Goal: Information Seeking & Learning: Compare options

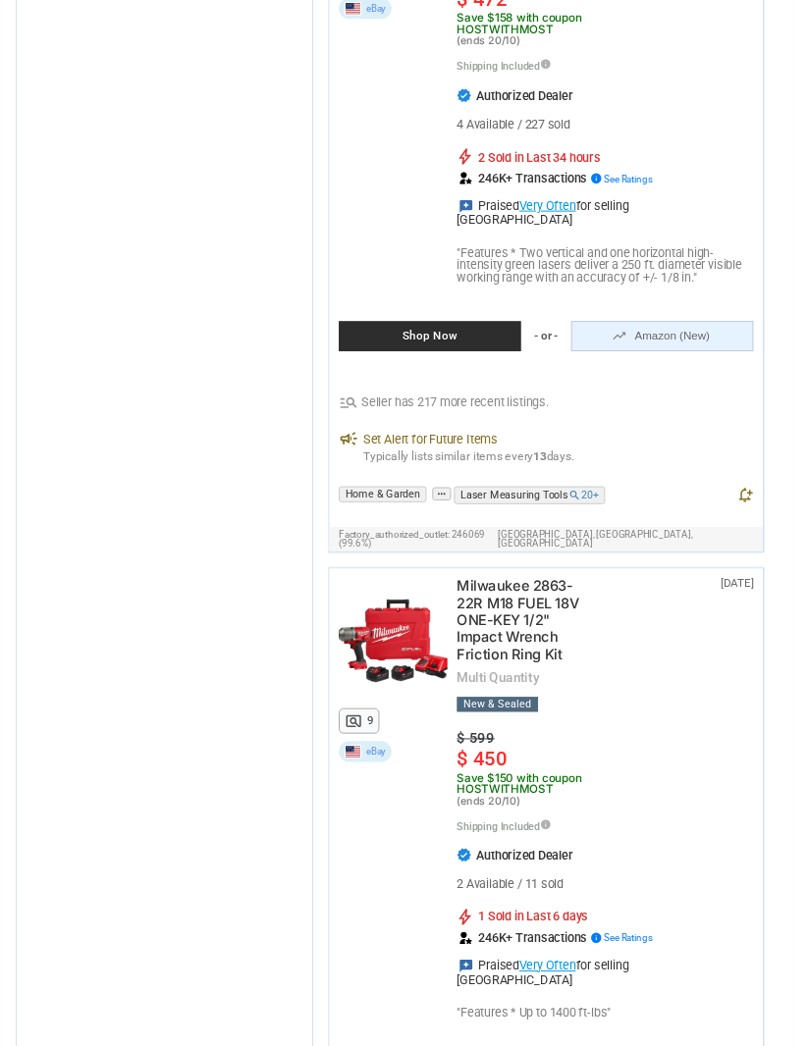
scroll to position [34602, 0]
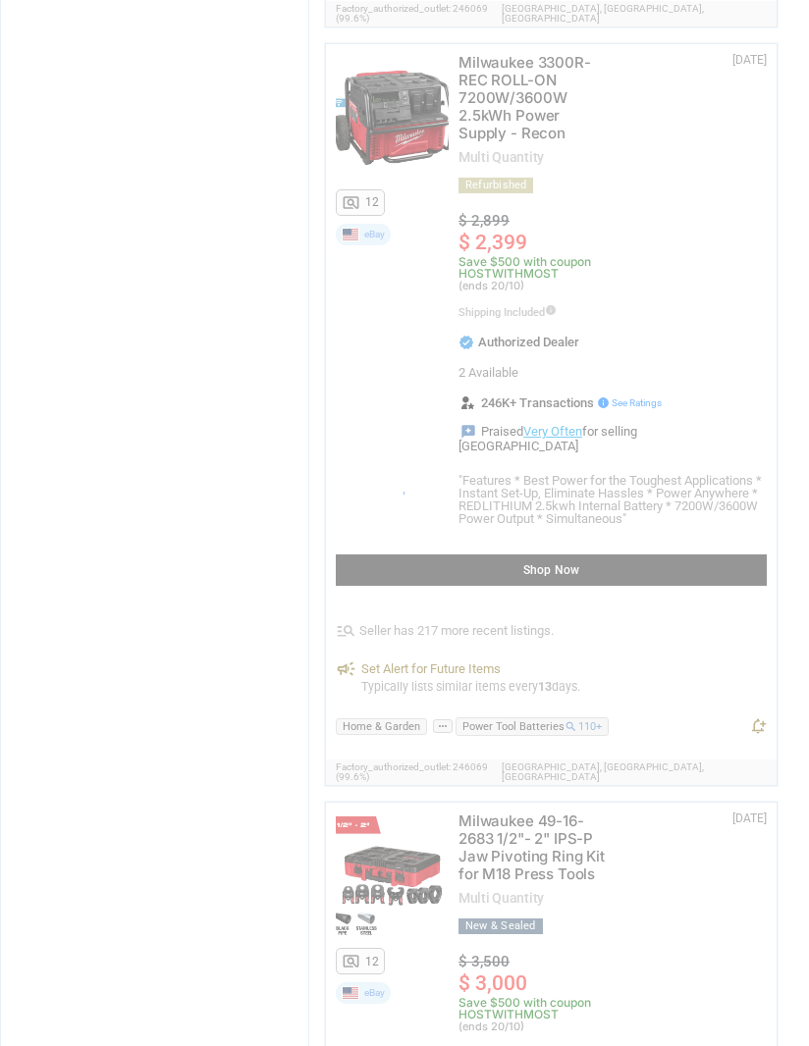
scroll to position [69, 0]
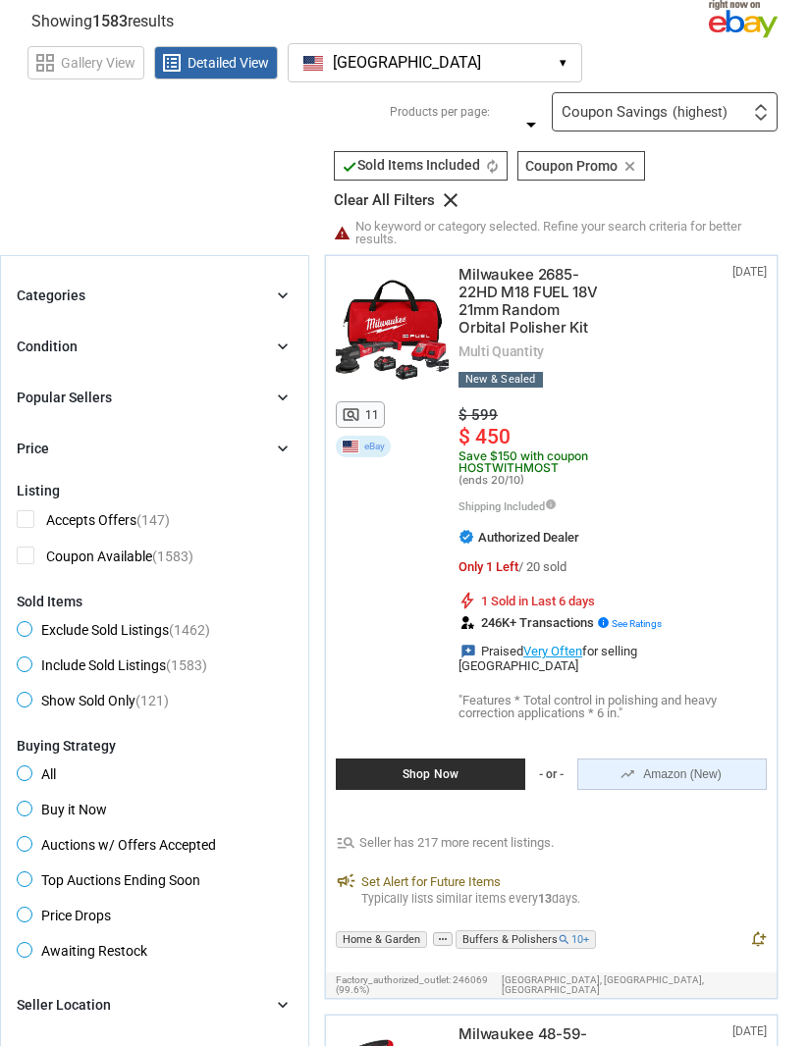
click at [713, 119] on span "(highest)" at bounding box center [699, 112] width 55 height 14
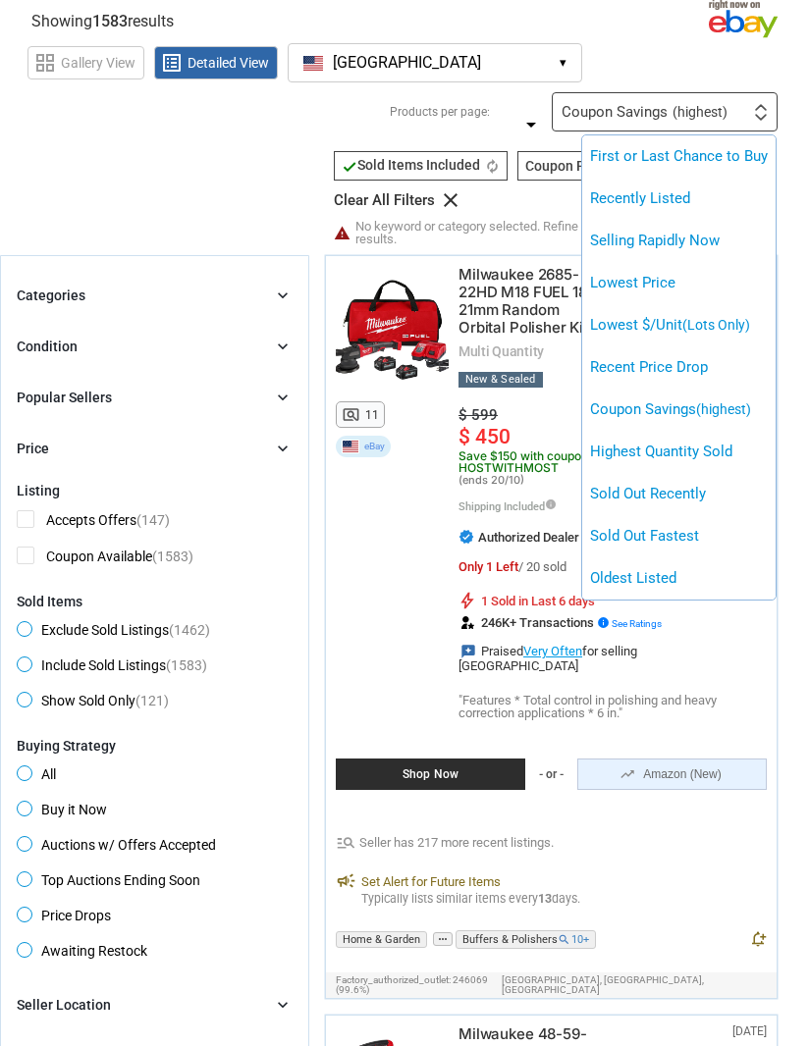
click at [688, 280] on li "Lowest Price" at bounding box center [678, 283] width 193 height 42
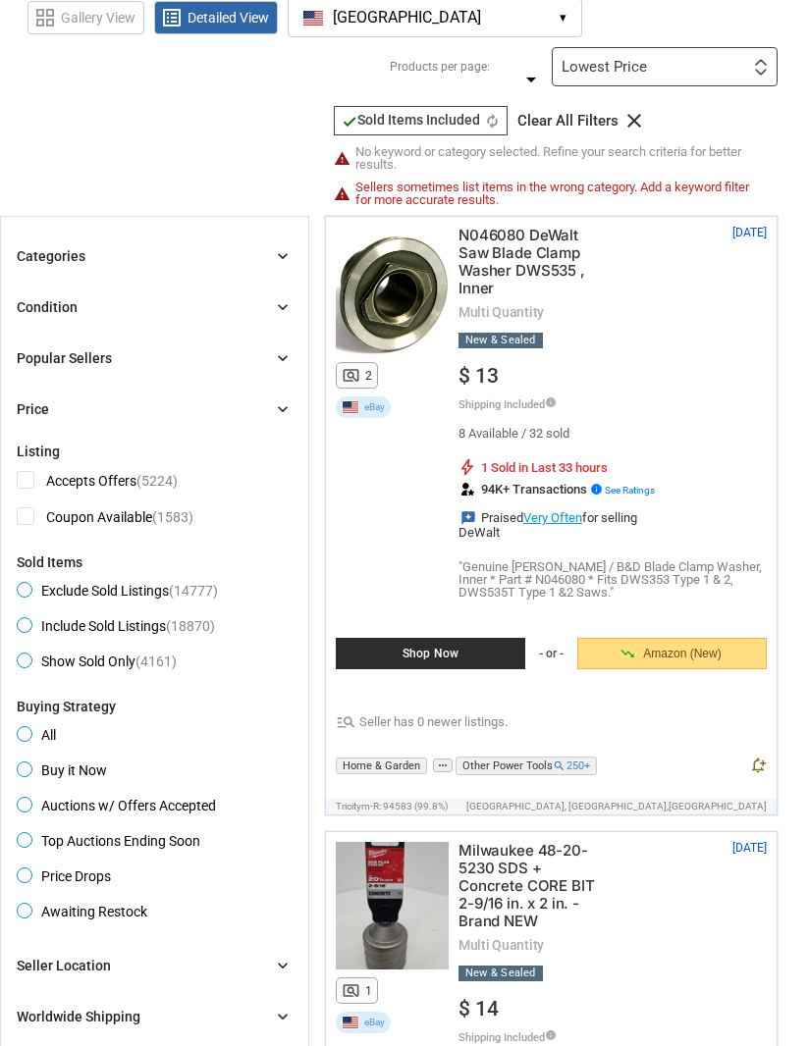
scroll to position [48, 0]
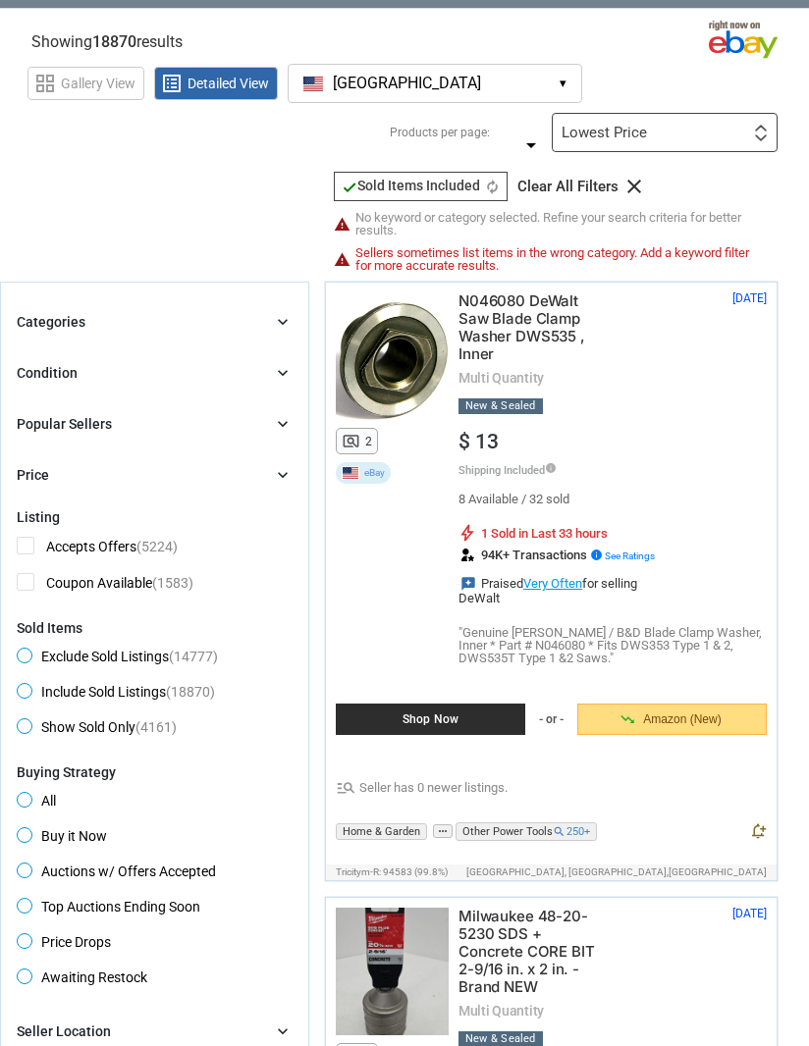
click at [480, 183] on span "check Sold Items Included" at bounding box center [410, 186] width 138 height 16
click at [353, 193] on icon "check" at bounding box center [349, 188] width 16 height 16
click at [169, 650] on span "Exclude Sold Listings (14777)" at bounding box center [117, 660] width 201 height 24
click at [718, 136] on div "Lowest Price First or Last Chance to Buy Recently Listed Selling Rapidly Now Lo…" at bounding box center [664, 132] width 226 height 39
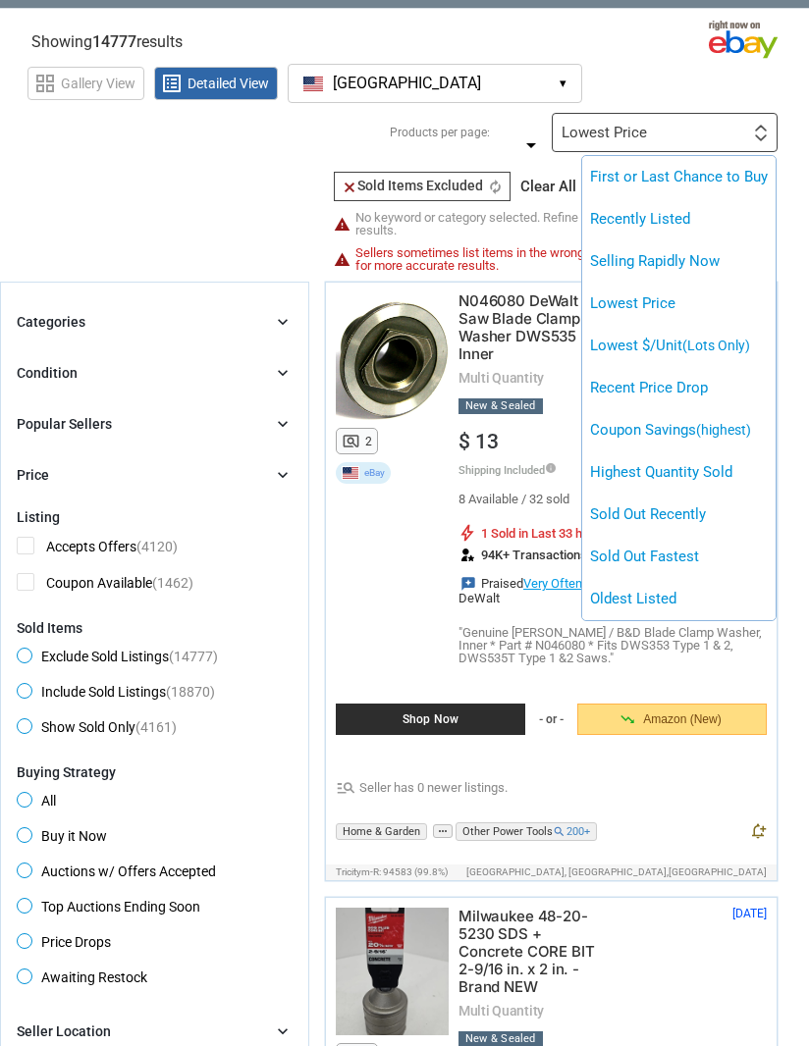
click at [731, 442] on li "Coupon Savings (highest)" at bounding box center [678, 430] width 193 height 42
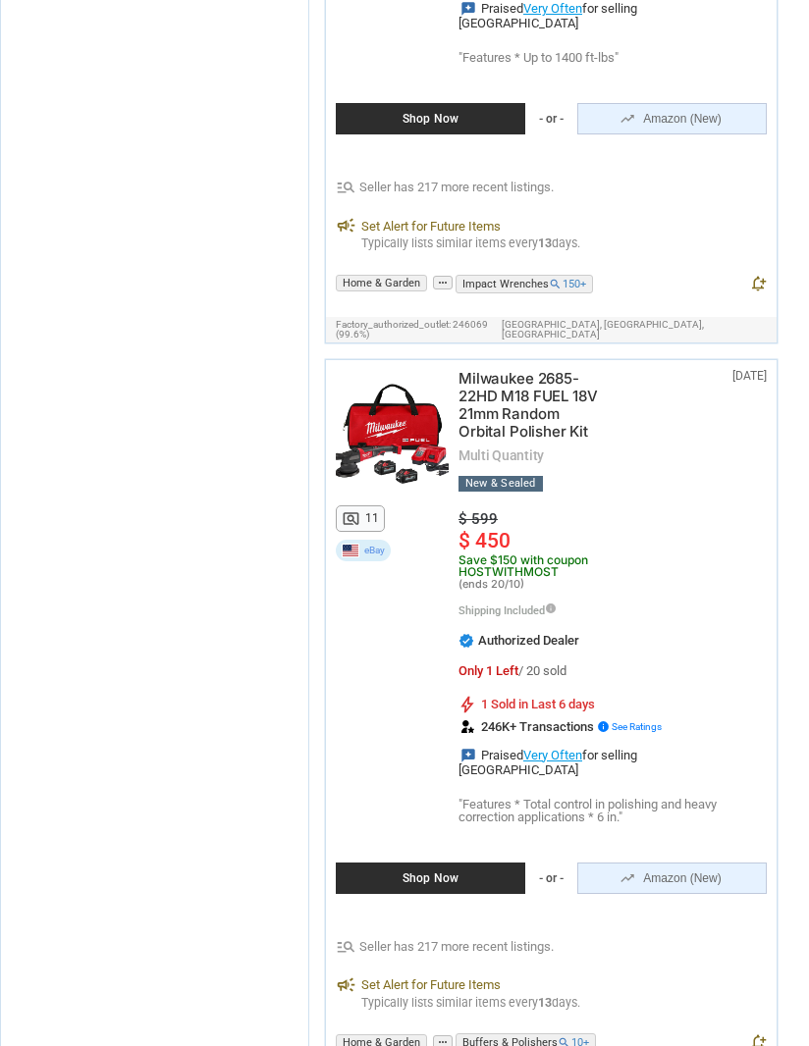
scroll to position [34813, 0]
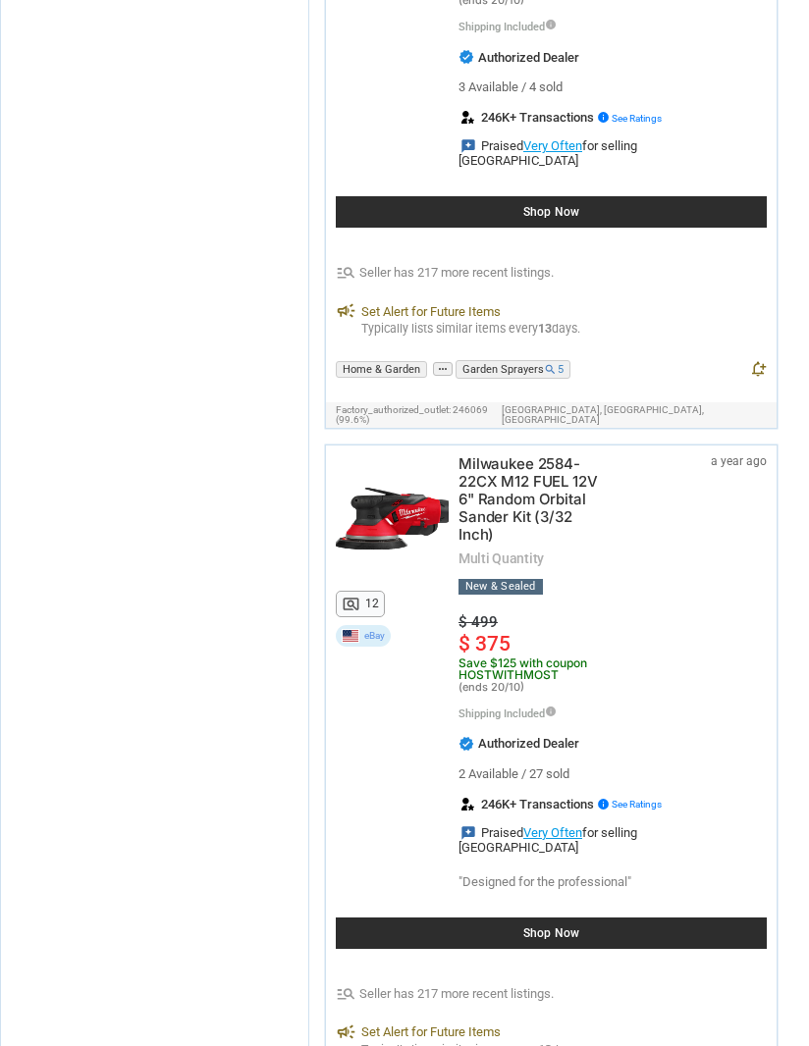
scroll to position [18898, 0]
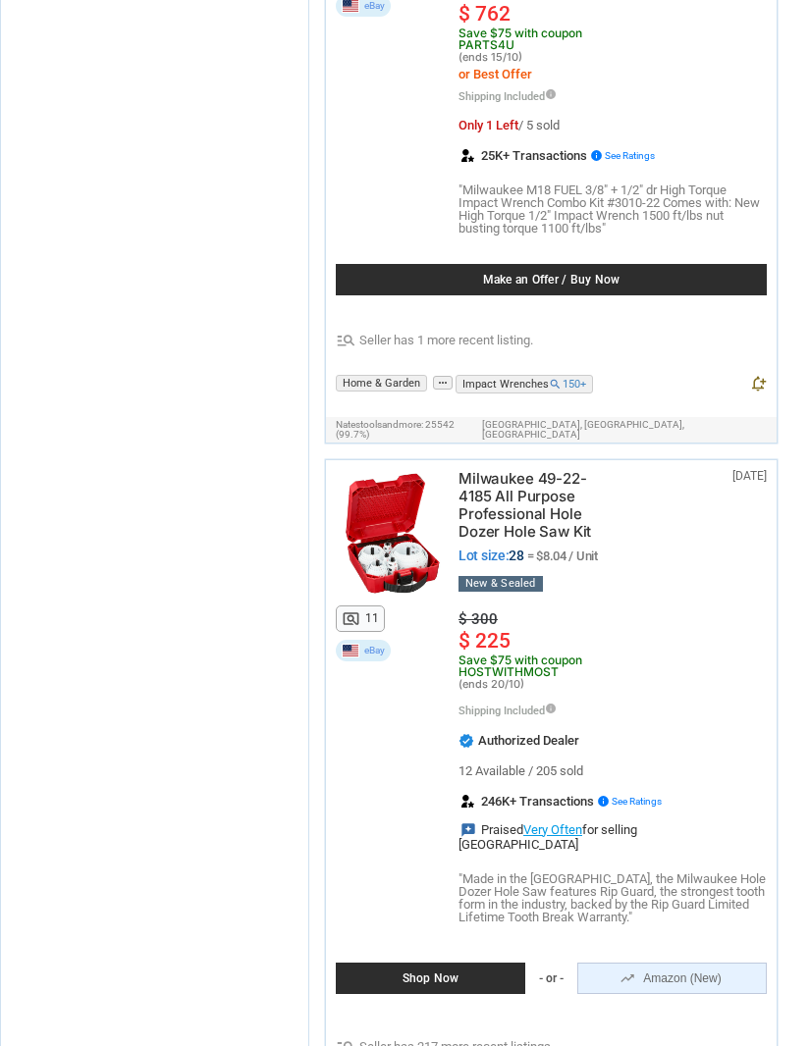
scroll to position [29959, 0]
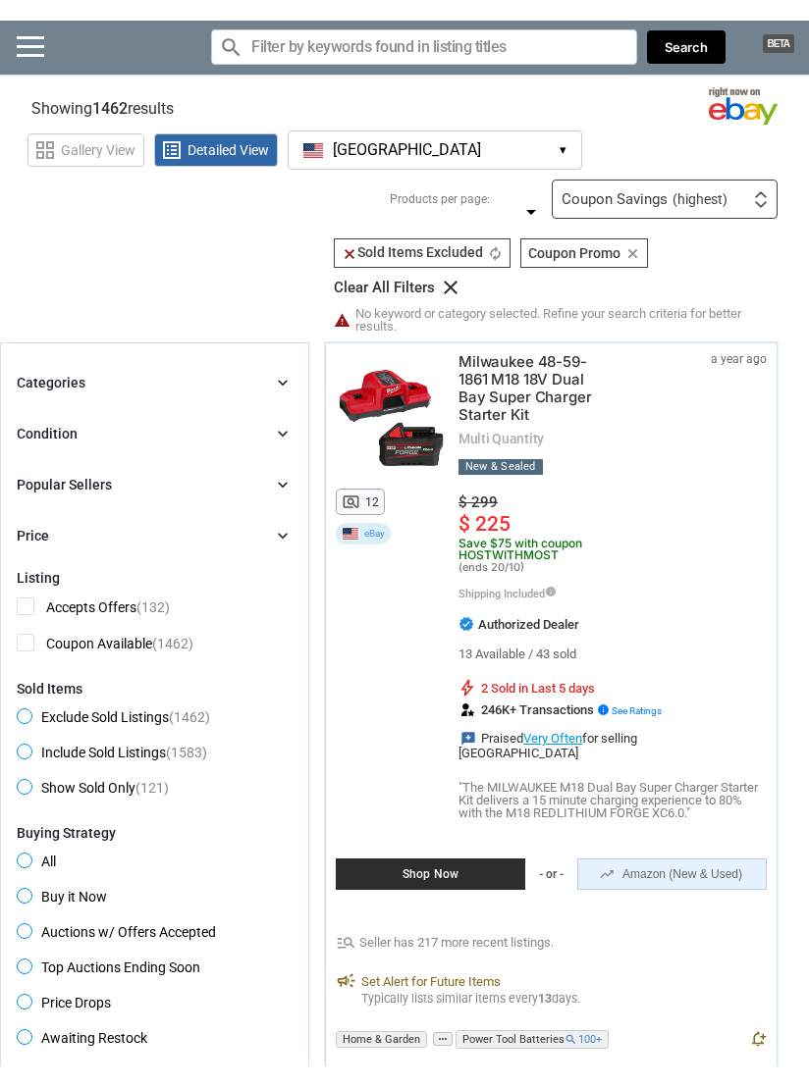
scroll to position [1, 0]
